Goal: Task Accomplishment & Management: Use online tool/utility

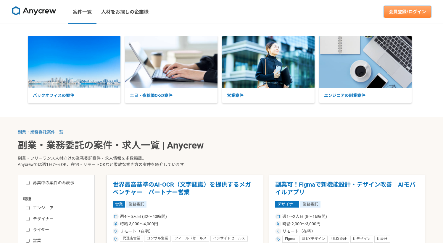
click at [394, 10] on link "会員登録/ログイン" at bounding box center [406, 12] width 47 height 12
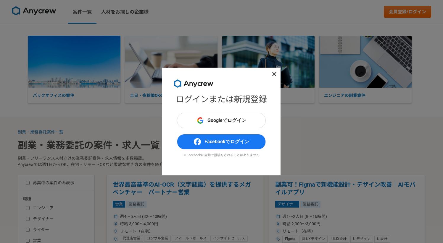
click at [276, 75] on icon at bounding box center [274, 74] width 4 height 6
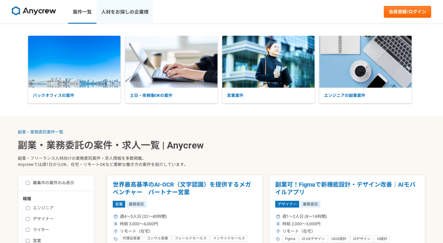
click at [143, 12] on link "人材をお探しの企業様" at bounding box center [124, 12] width 57 height 24
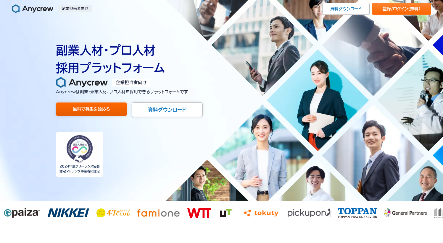
click at [95, 113] on link "無料で募集を始める" at bounding box center [91, 110] width 71 height 14
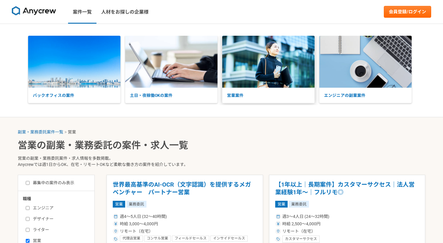
click at [256, 64] on img at bounding box center [268, 62] width 92 height 52
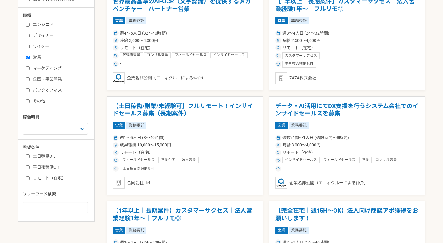
scroll to position [233, 0]
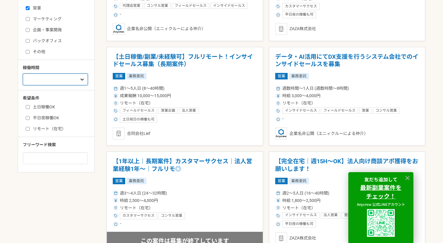
click at [80, 77] on select "週1人日（8時間）以下 週2人日（16時間）以下 週3人日（24時間）以下 週4人日（32時間）以下 週5人日（40時間）以下" at bounding box center [55, 80] width 65 height 12
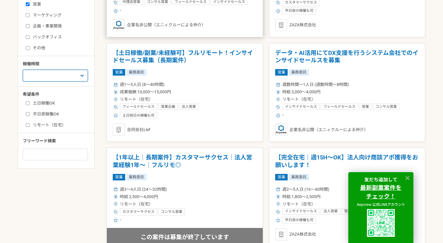
scroll to position [0, 0]
